Goal: Navigation & Orientation: Find specific page/section

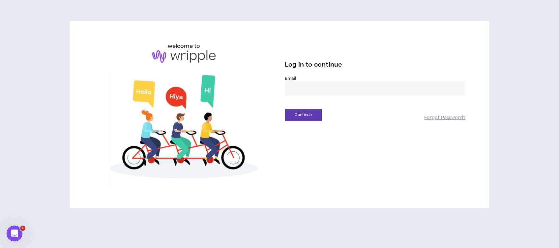
click at [309, 88] on input "email" at bounding box center [375, 88] width 180 height 14
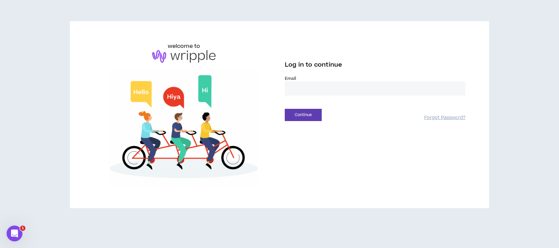
type input "**********"
click at [299, 114] on button "Continue" at bounding box center [303, 115] width 37 height 12
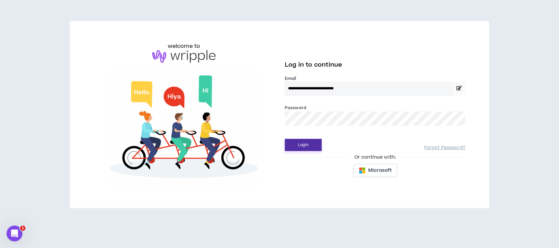
click at [313, 148] on button "Login" at bounding box center [303, 145] width 37 height 12
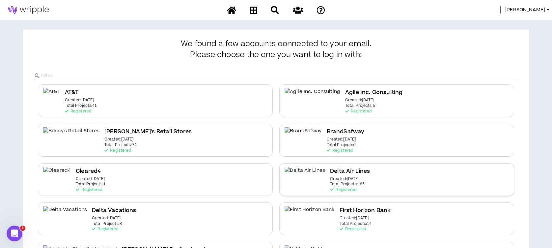
click at [289, 172] on img at bounding box center [305, 174] width 41 height 15
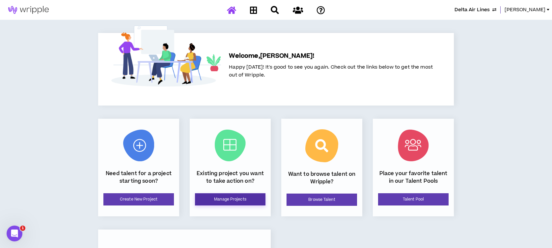
click at [253, 199] on link "Manage Projects" at bounding box center [230, 199] width 70 height 12
